Goal: Information Seeking & Learning: Learn about a topic

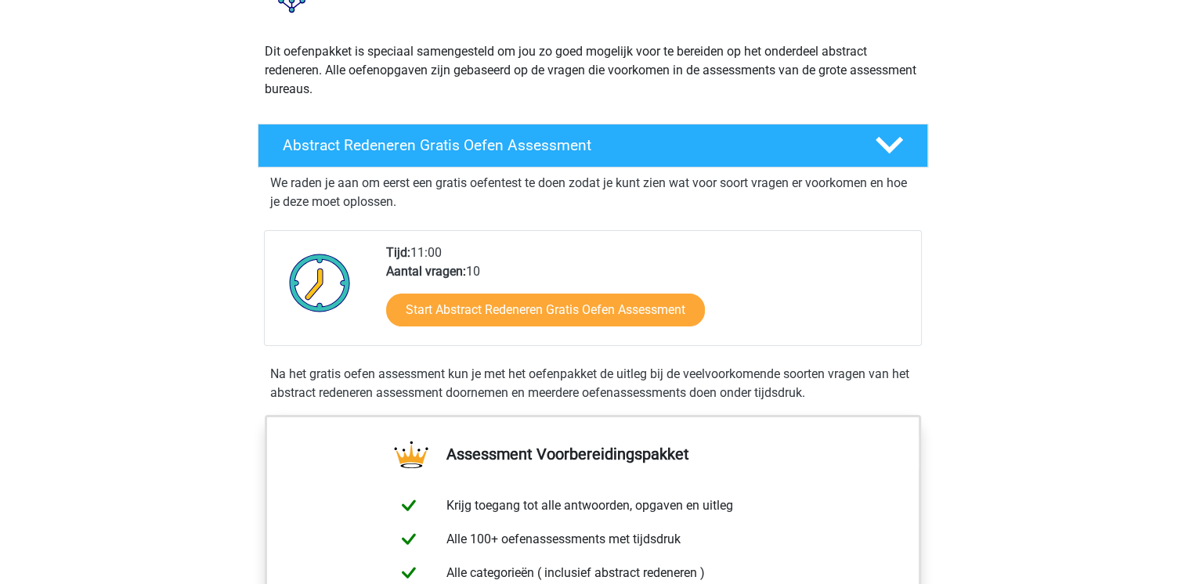
scroll to position [157, 0]
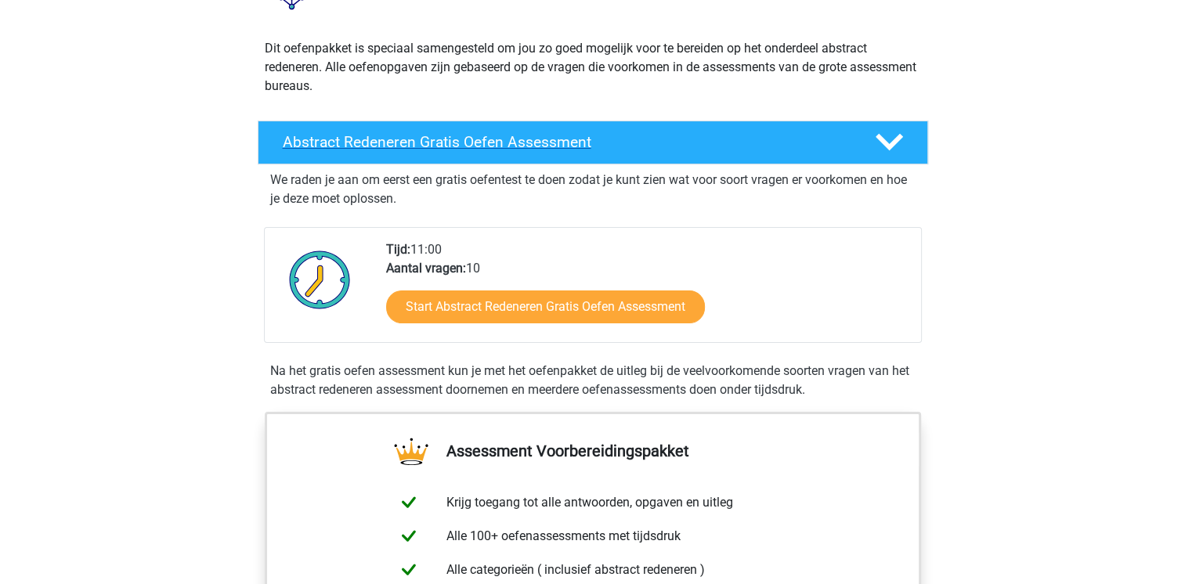
click at [429, 144] on h4 "Abstract Redeneren Gratis Oefen Assessment" at bounding box center [566, 142] width 567 height 18
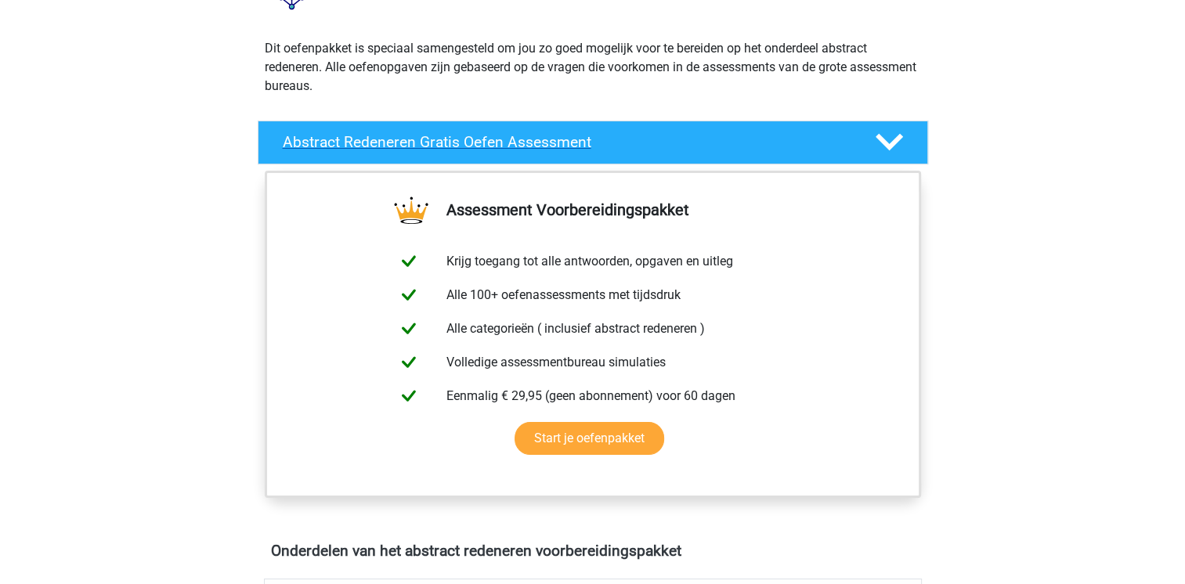
click at [565, 152] on div "Abstract Redeneren Gratis Oefen Assessment" at bounding box center [593, 143] width 670 height 44
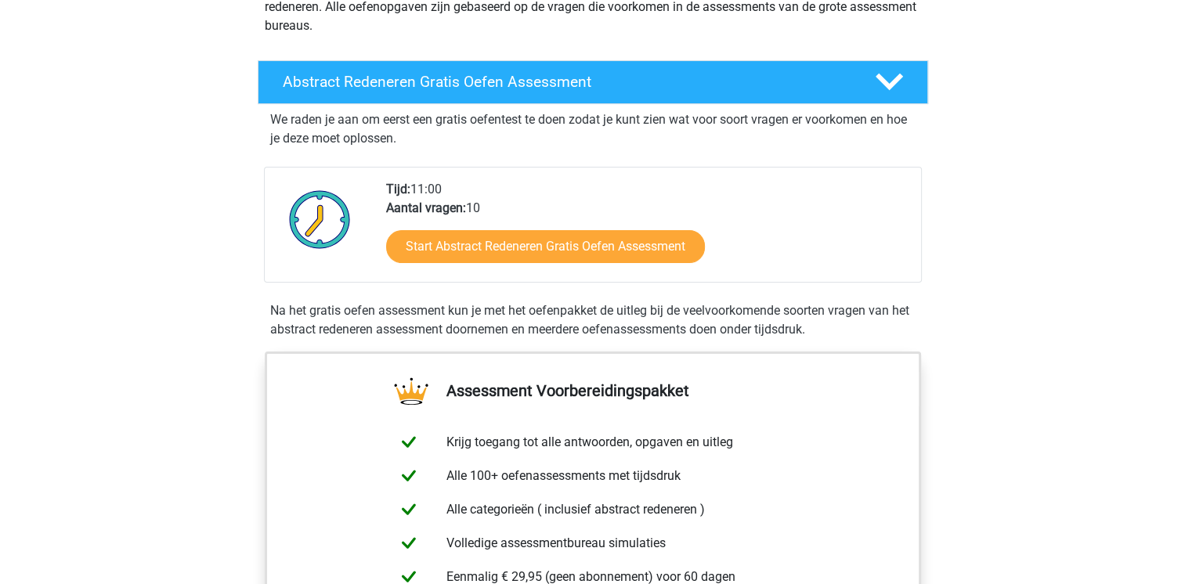
scroll to position [235, 0]
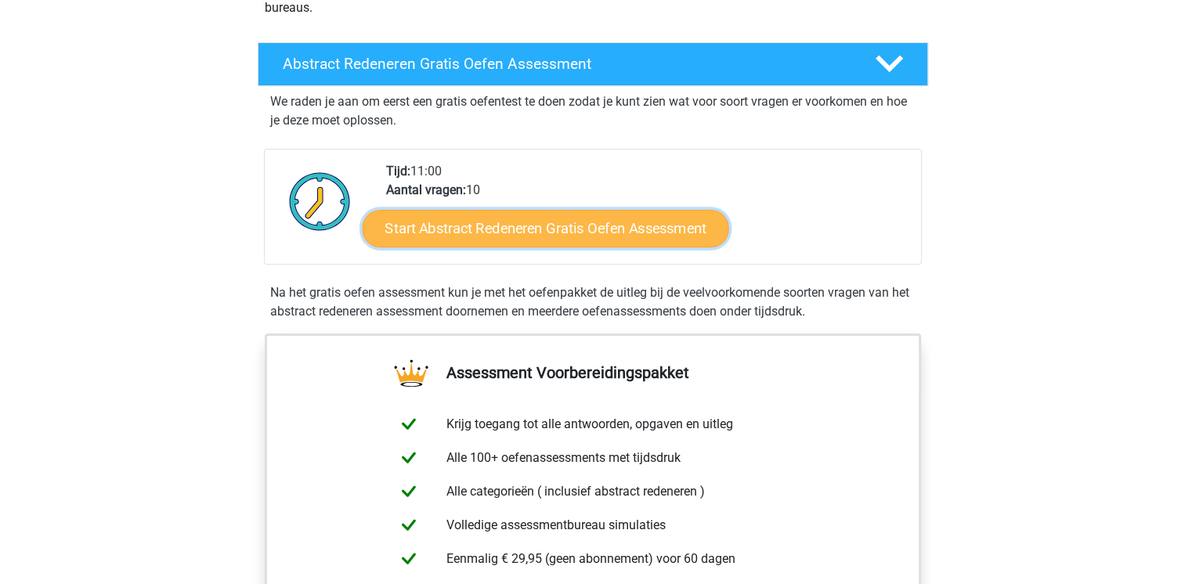
click at [589, 226] on link "Start Abstract Redeneren Gratis Oefen Assessment" at bounding box center [545, 228] width 367 height 38
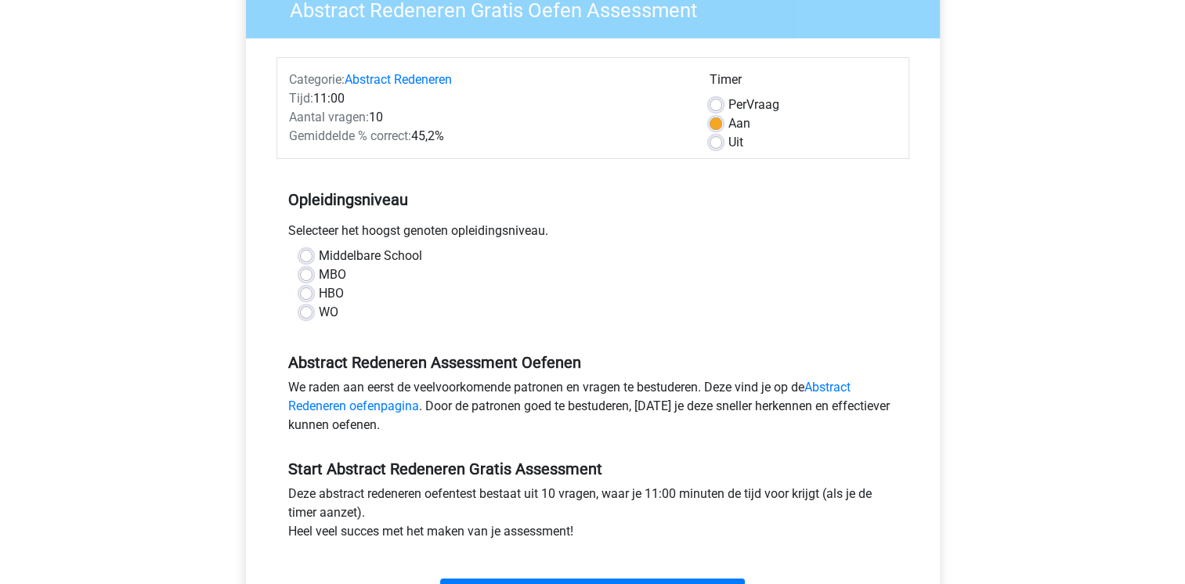
scroll to position [157, 0]
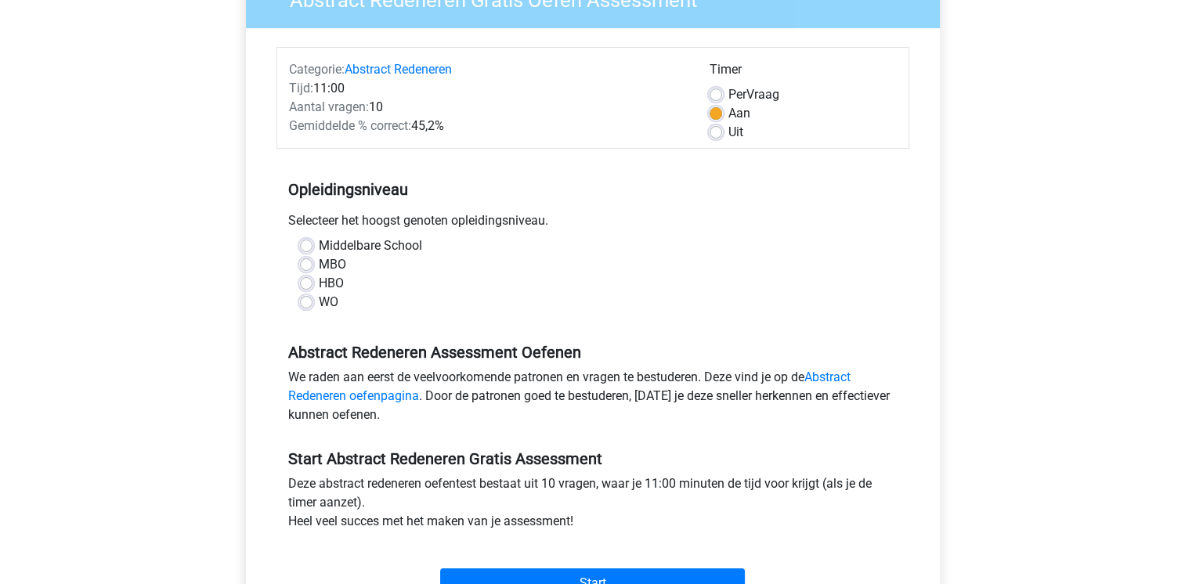
click at [319, 244] on label "Middelbare School" at bounding box center [370, 246] width 103 height 19
click at [306, 244] on input "Middelbare School" at bounding box center [306, 245] width 13 height 16
radio input "true"
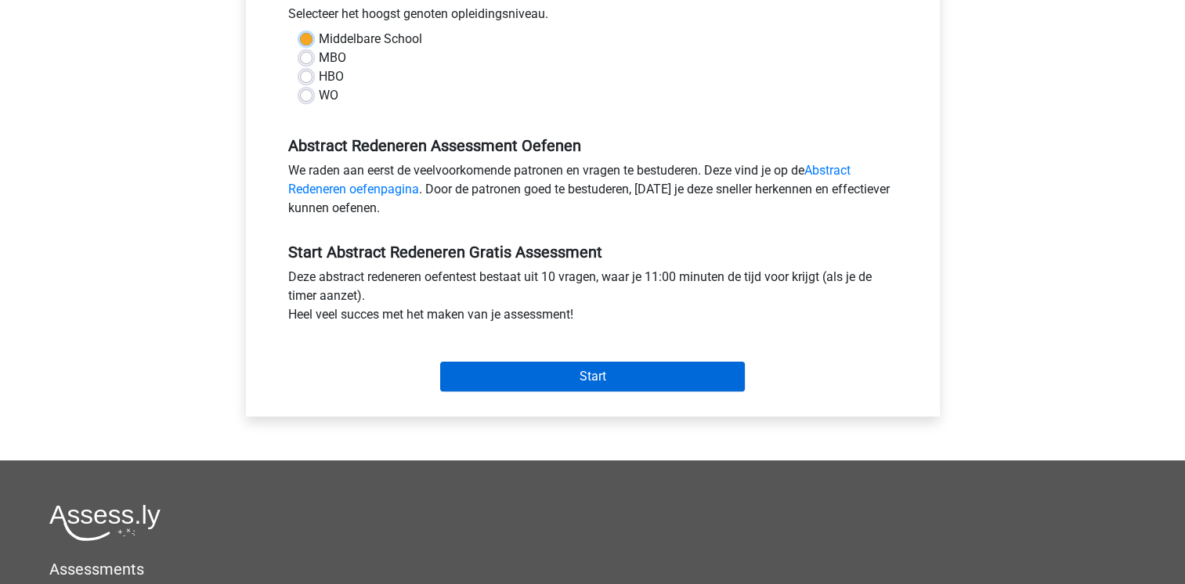
scroll to position [392, 0]
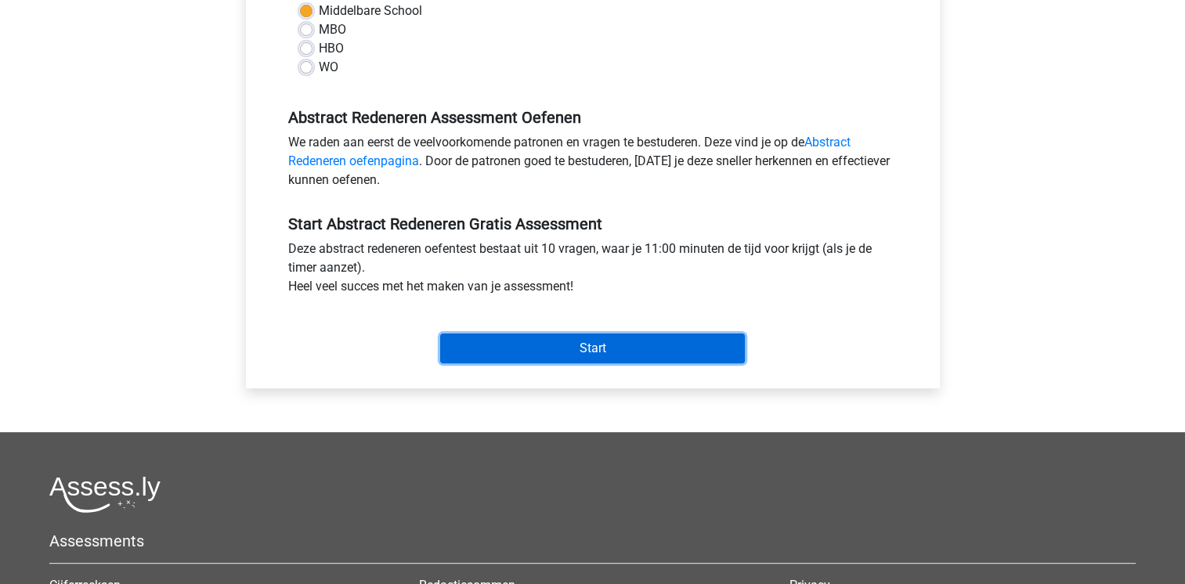
click at [585, 338] on input "Start" at bounding box center [592, 349] width 305 height 30
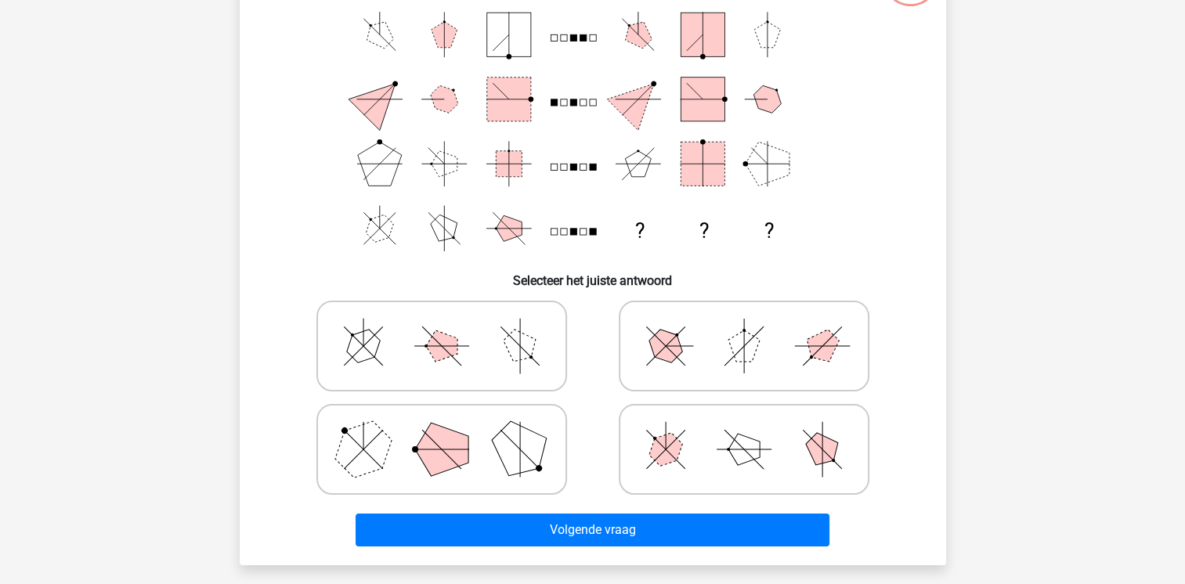
scroll to position [313, 0]
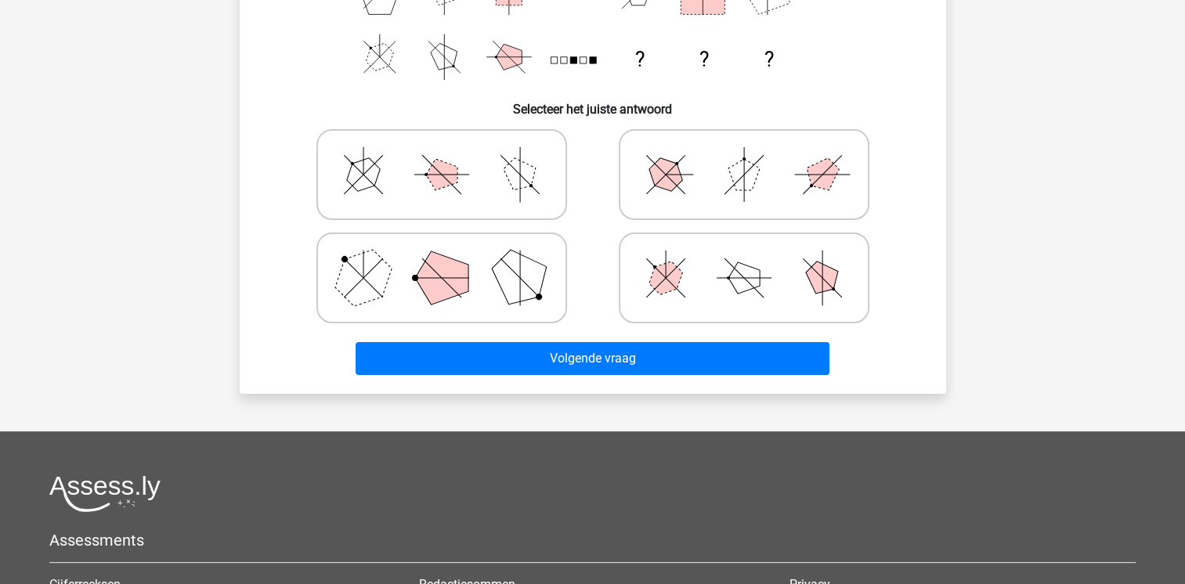
click at [423, 257] on icon at bounding box center [441, 278] width 235 height 78
click at [442, 257] on input "radio" at bounding box center [447, 253] width 10 height 10
radio input "true"
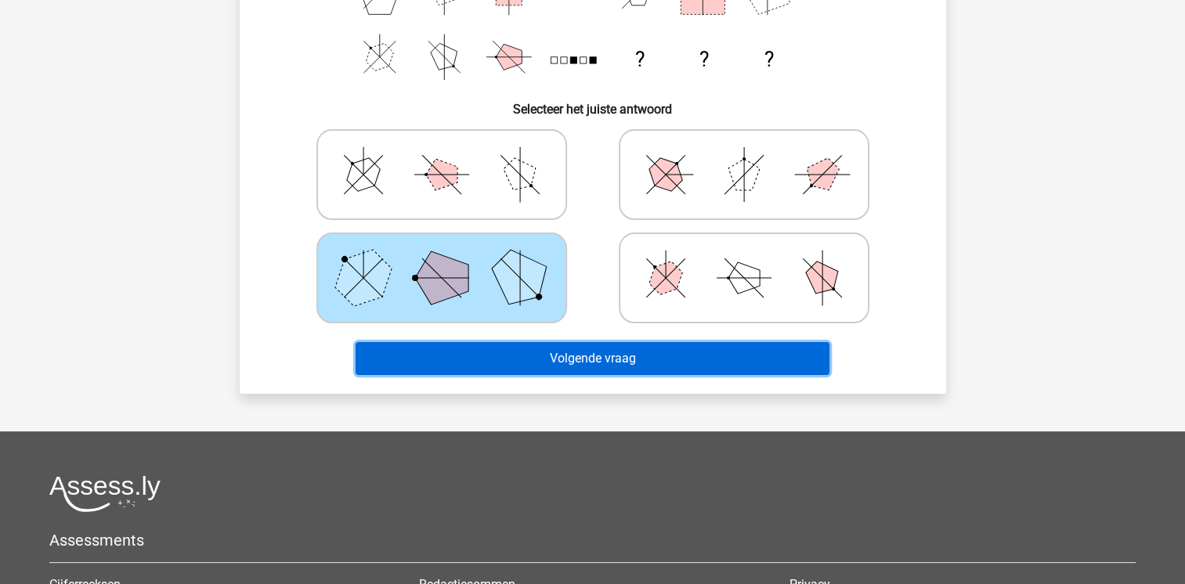
click at [570, 359] on button "Volgende vraag" at bounding box center [593, 358] width 474 height 33
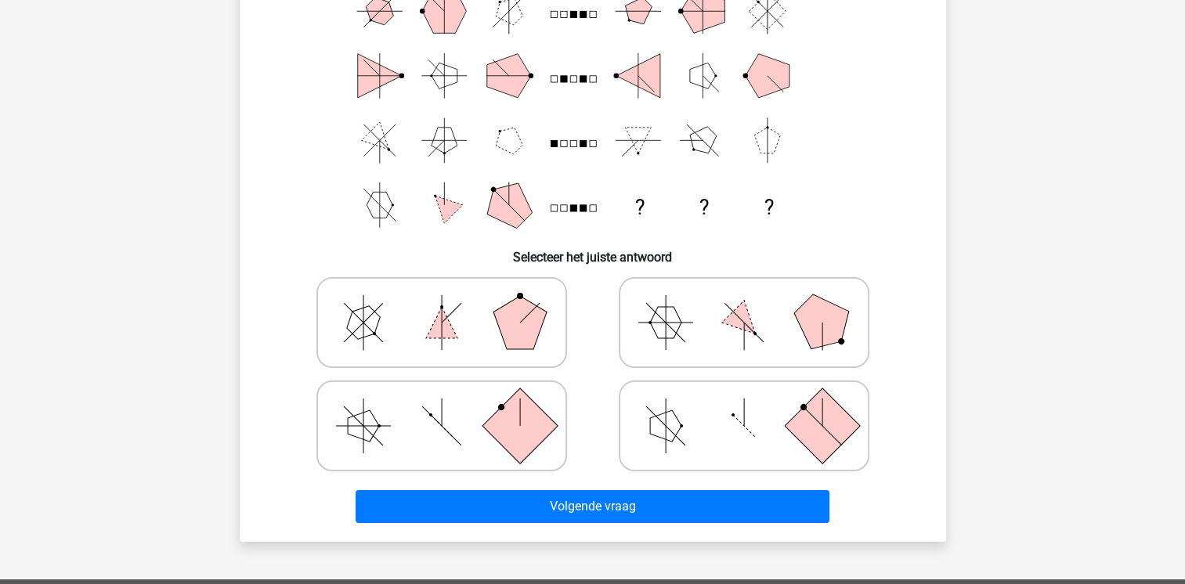
scroll to position [0, 0]
